Goal: Information Seeking & Learning: Check status

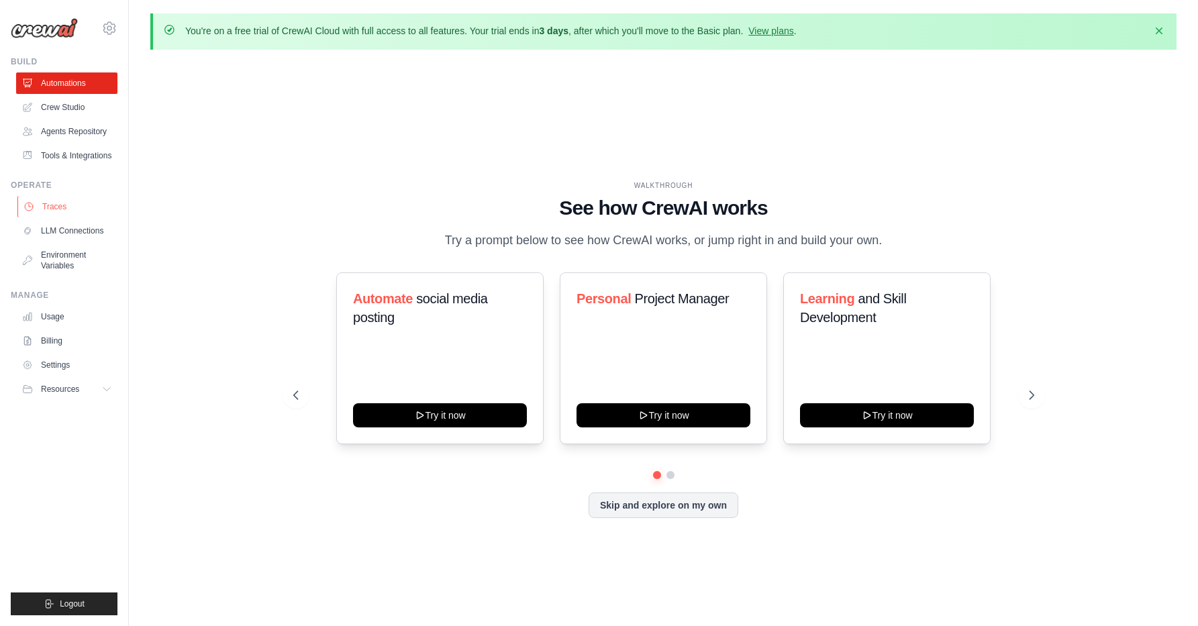
click at [66, 214] on link "Traces" at bounding box center [67, 206] width 101 height 21
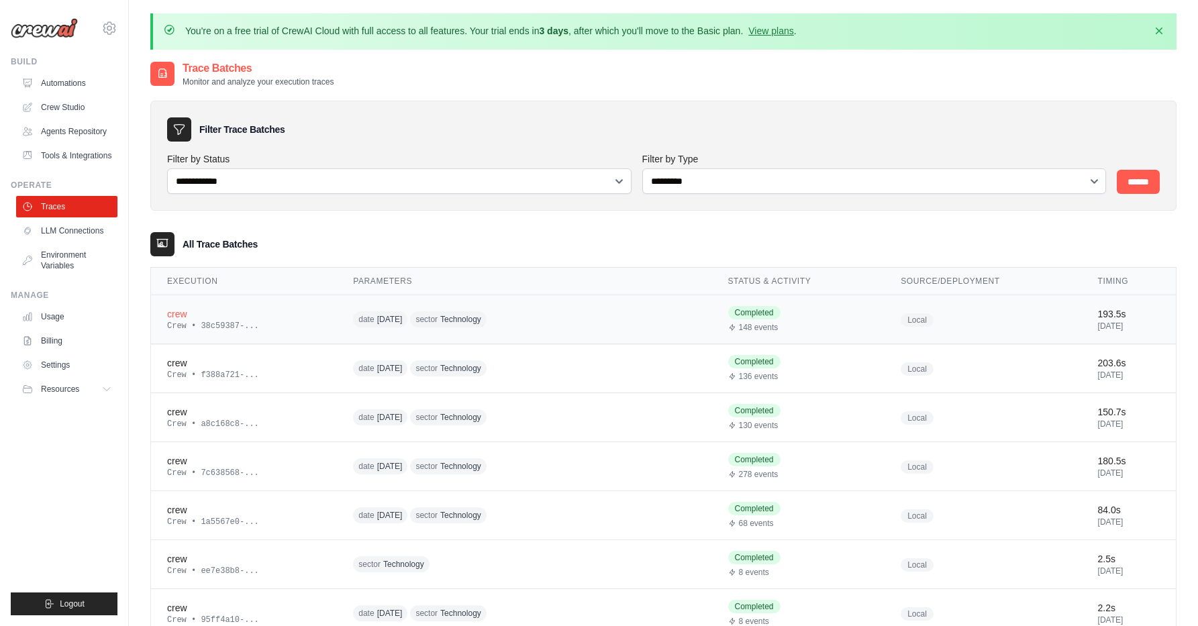
click at [555, 314] on div "date [DATE] sector Technology" at bounding box center [482, 319] width 258 height 21
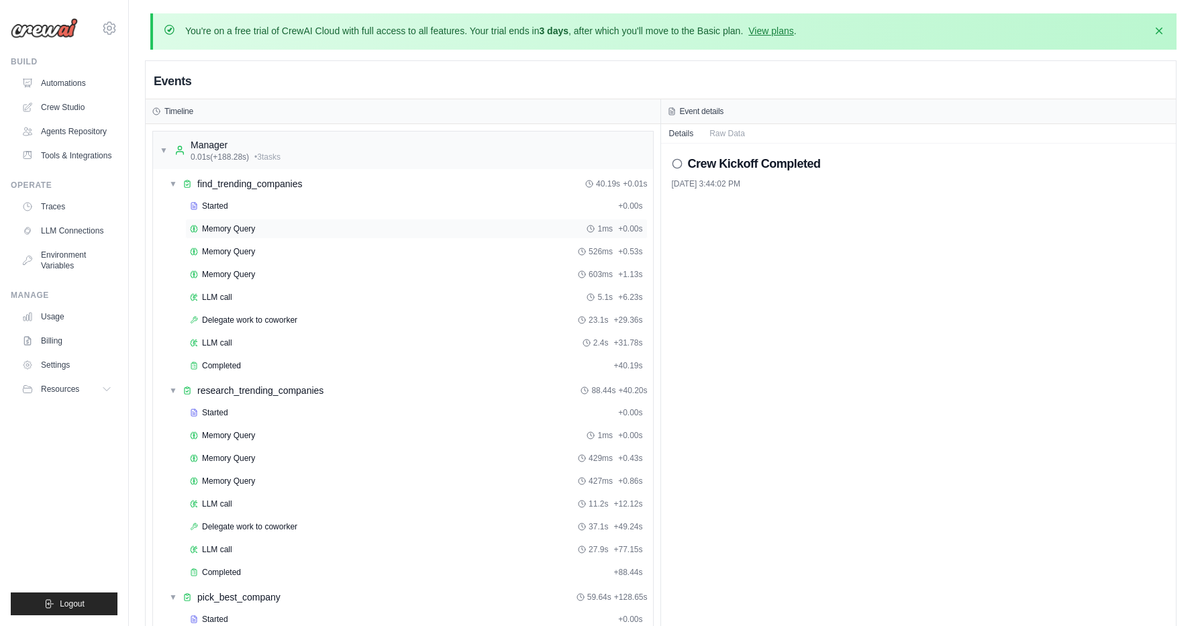
click at [252, 229] on span "Memory Query" at bounding box center [228, 228] width 53 height 11
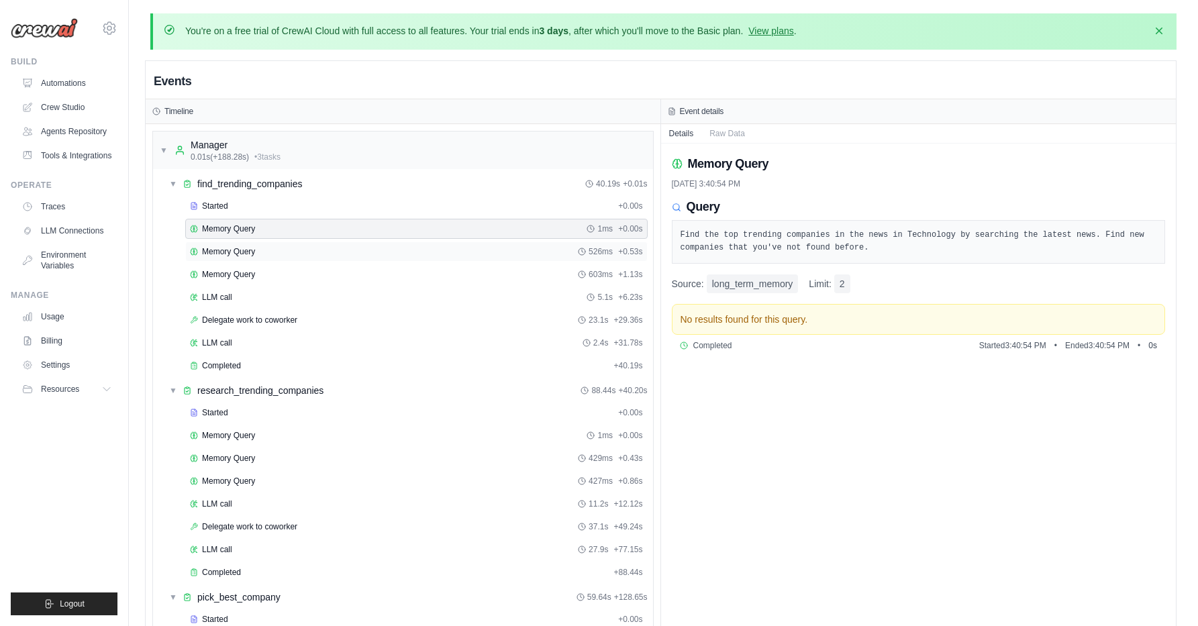
click at [254, 246] on span "Memory Query" at bounding box center [228, 251] width 53 height 11
click at [240, 318] on span "Delegate work to coworker" at bounding box center [249, 320] width 95 height 11
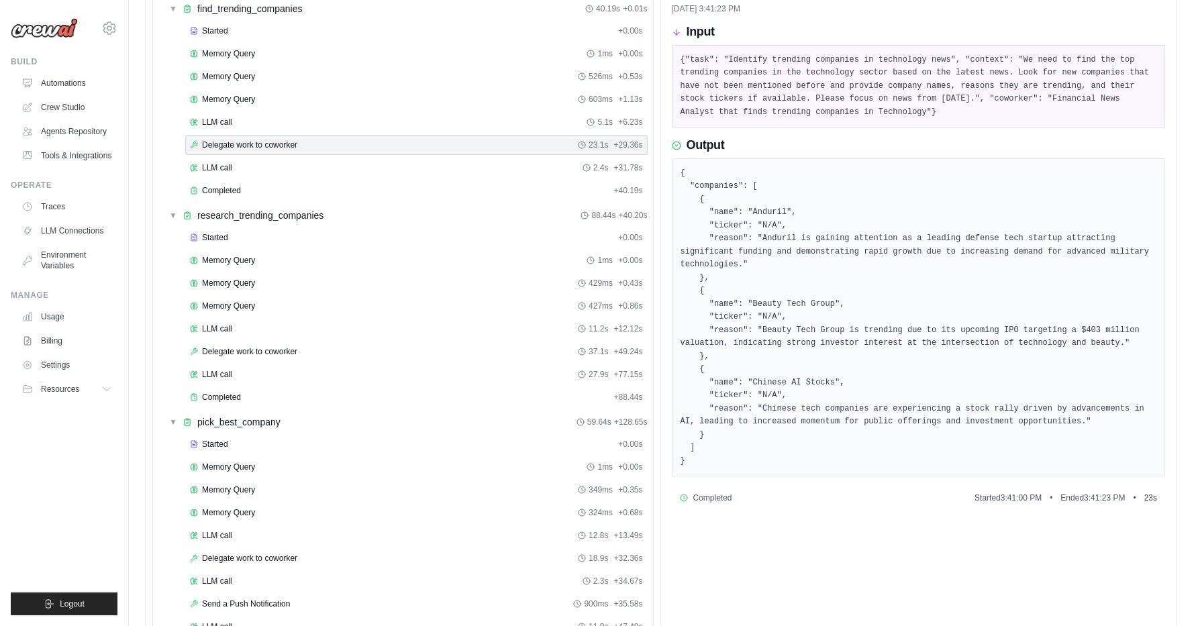
scroll to position [168, 0]
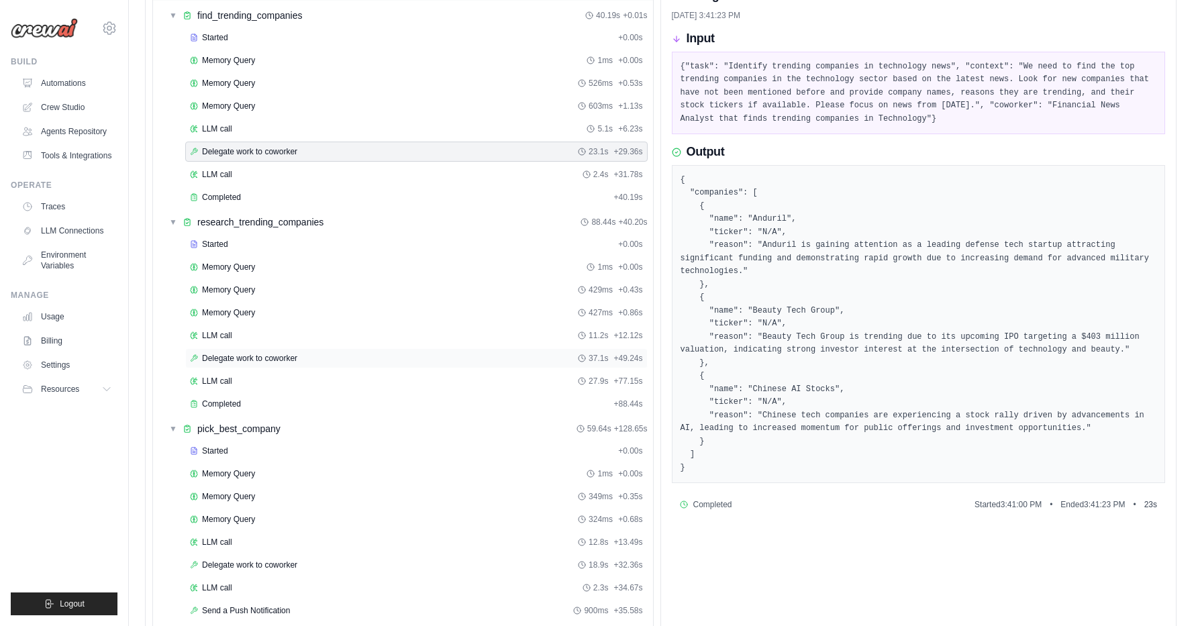
click at [260, 357] on span "Delegate work to coworker" at bounding box center [249, 358] width 95 height 11
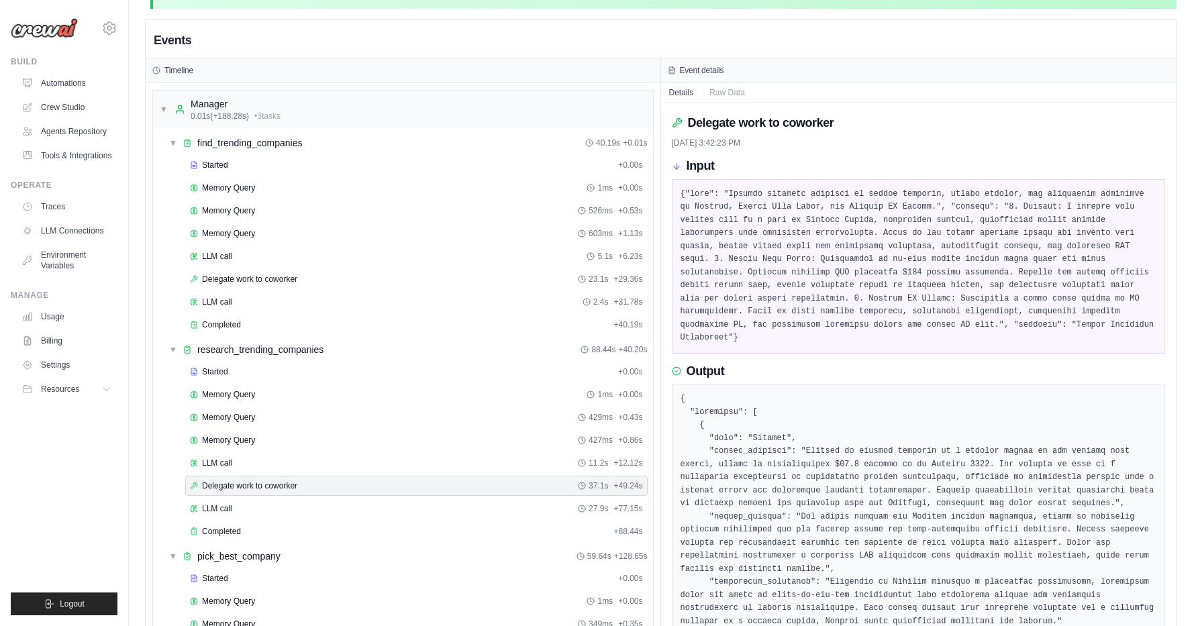
scroll to position [0, 0]
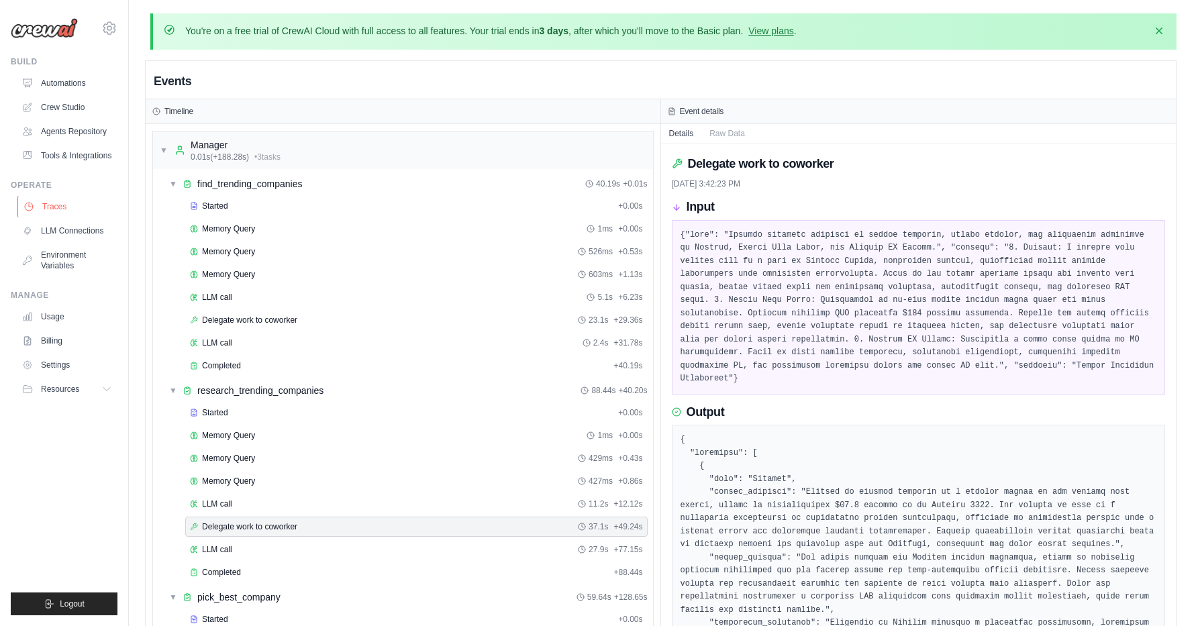
click at [48, 203] on link "Traces" at bounding box center [67, 206] width 101 height 21
